Goal: Find specific page/section: Find specific page/section

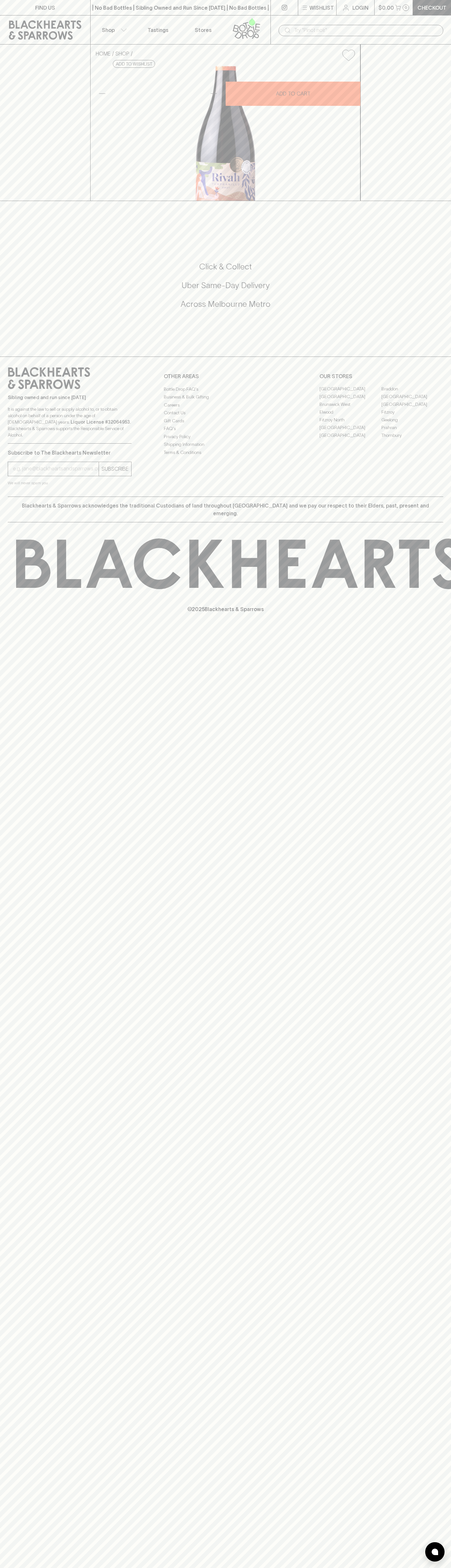
click at [194, 14] on div "| No Bad Bottles | Sibling Owned and Run Since [DATE] | No Bad Bottles | Siblin…" at bounding box center [180, 7] width 180 height 15
click at [420, 409] on link "[GEOGRAPHIC_DATA]" at bounding box center [412, 405] width 62 height 8
click at [255, 1568] on html "FIND US | No Bad Bottles | Sibling Owned and Run Since [DATE] | No Bad Bottles …" at bounding box center [225, 784] width 451 height 1568
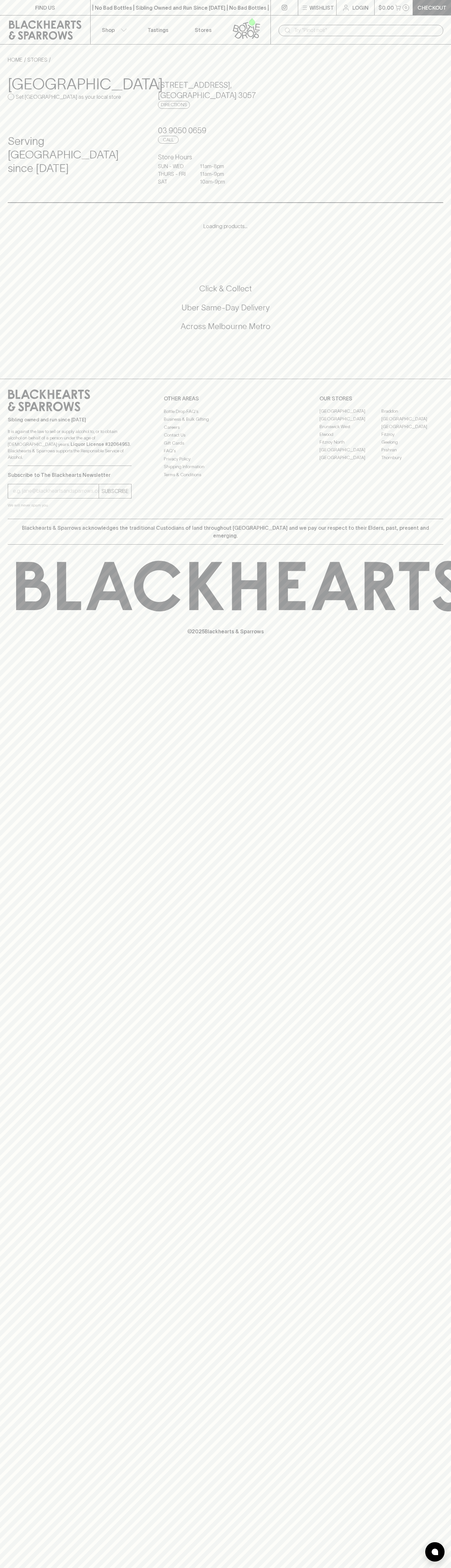
click at [7, 794] on div "FIND US | No Bad Bottles | Sibling Owned and Run Since [DATE] | No Bad Bottles …" at bounding box center [225, 784] width 451 height 1568
